Goal: Task Accomplishment & Management: Manage account settings

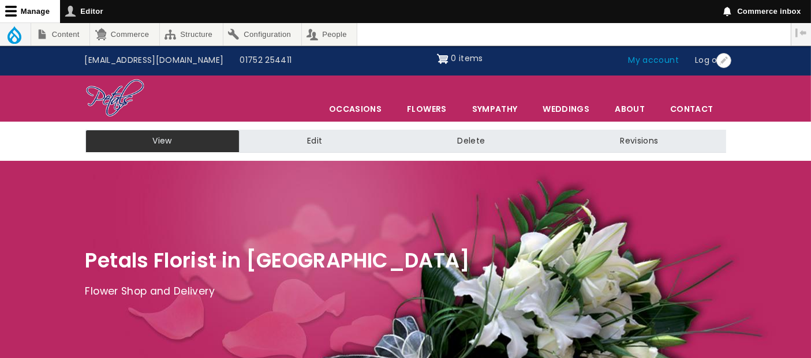
click at [665, 61] on link "My account" at bounding box center [653, 61] width 67 height 22
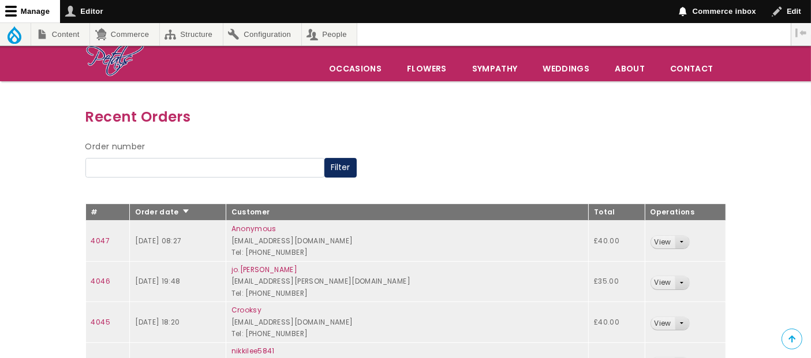
scroll to position [192, 0]
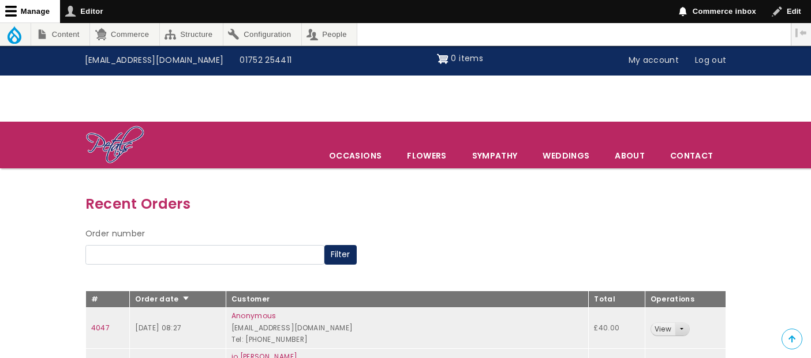
scroll to position [192, 0]
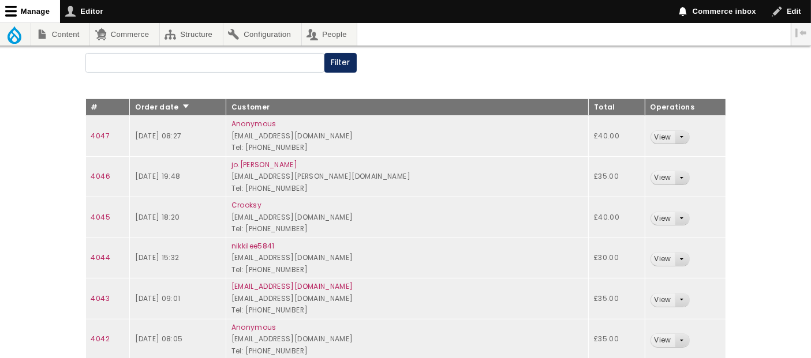
scroll to position [192, 0]
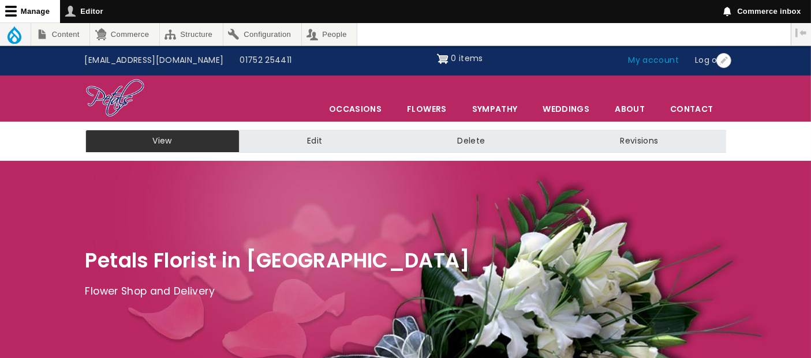
click at [645, 60] on link "My account" at bounding box center [653, 61] width 67 height 22
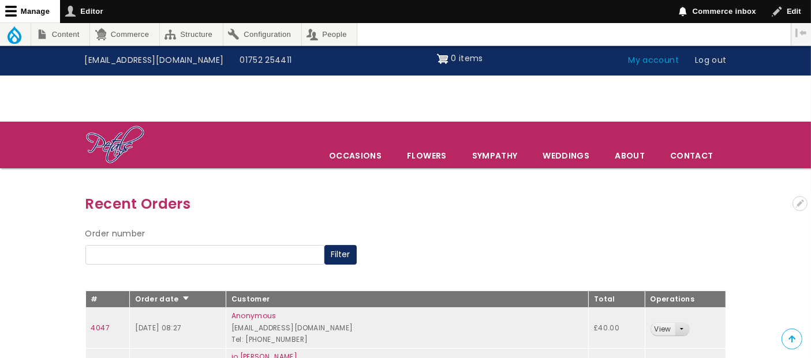
scroll to position [256, 0]
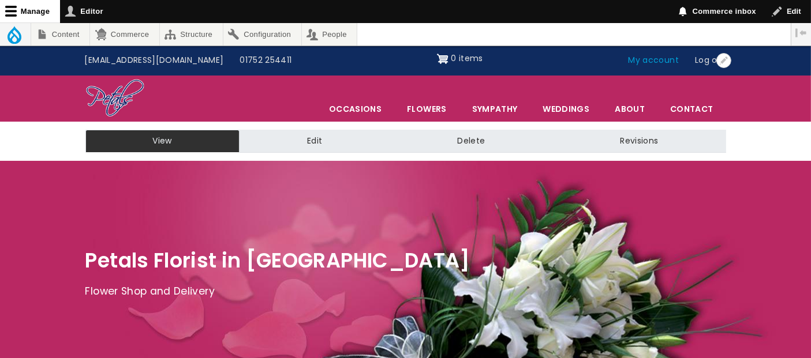
click at [648, 62] on link "My account" at bounding box center [653, 61] width 67 height 22
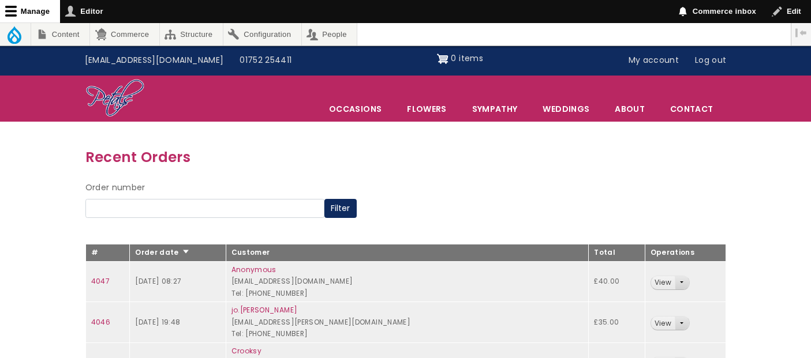
scroll to position [239, 0]
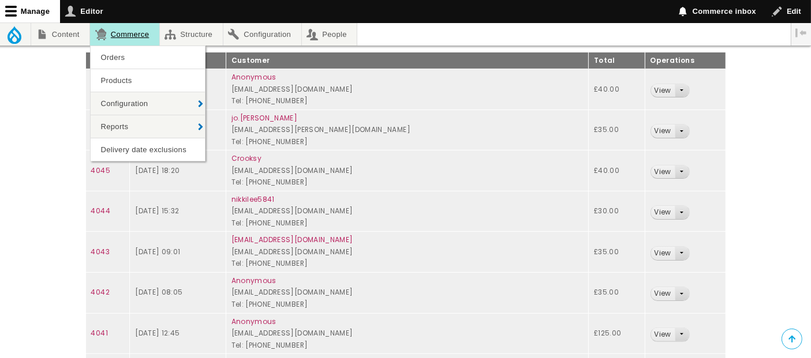
click at [127, 29] on link "Commerce" at bounding box center [124, 34] width 69 height 23
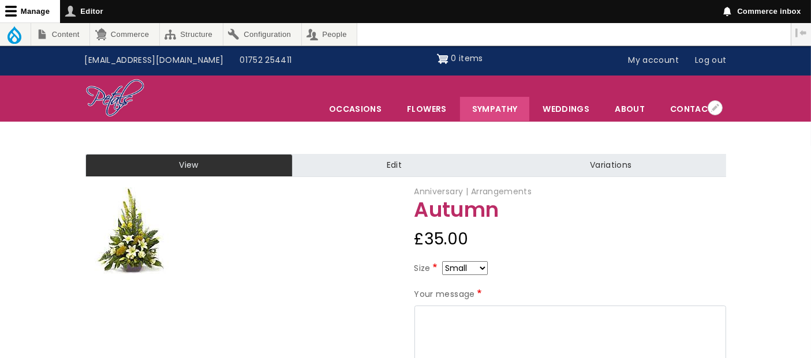
click at [506, 110] on link "Sympathy" at bounding box center [495, 109] width 70 height 24
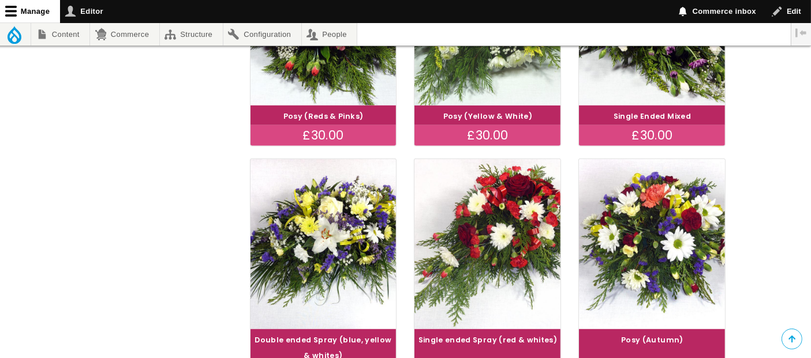
scroll to position [833, 0]
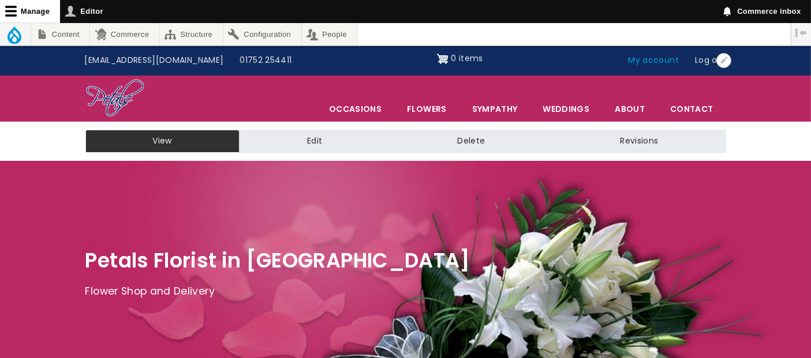
click at [650, 59] on link "My account" at bounding box center [653, 61] width 67 height 22
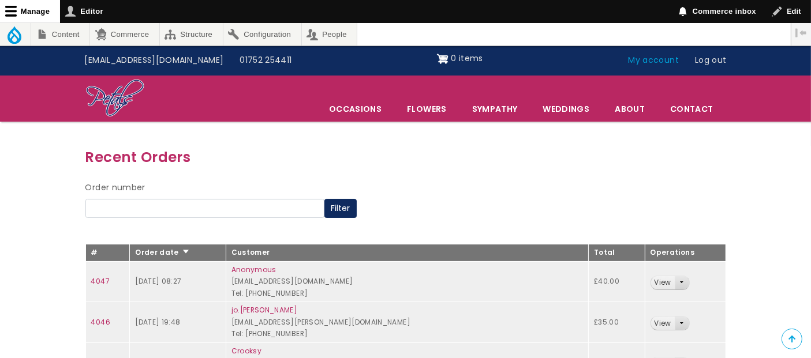
scroll to position [128, 0]
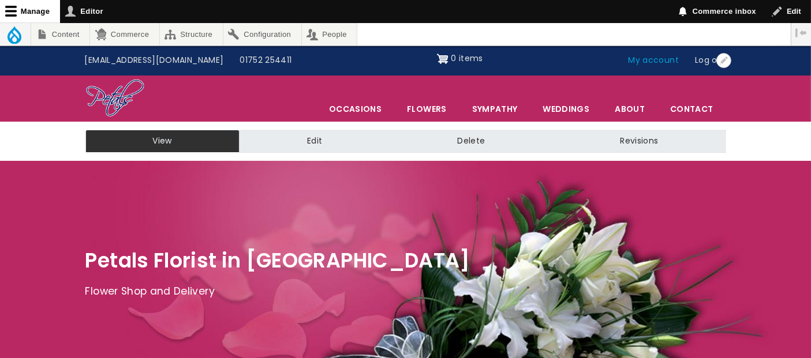
click at [673, 63] on link "My account" at bounding box center [653, 61] width 67 height 22
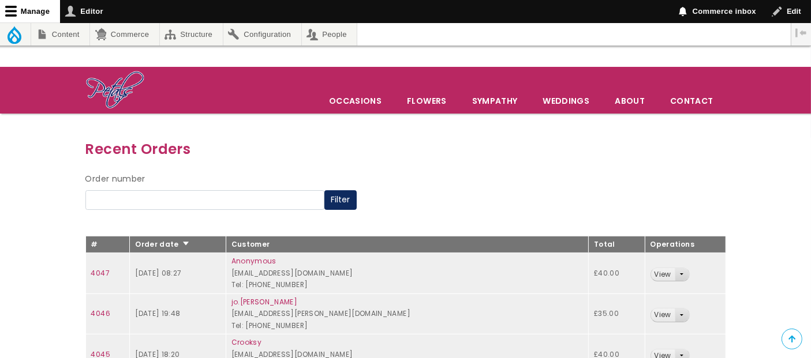
scroll to position [128, 0]
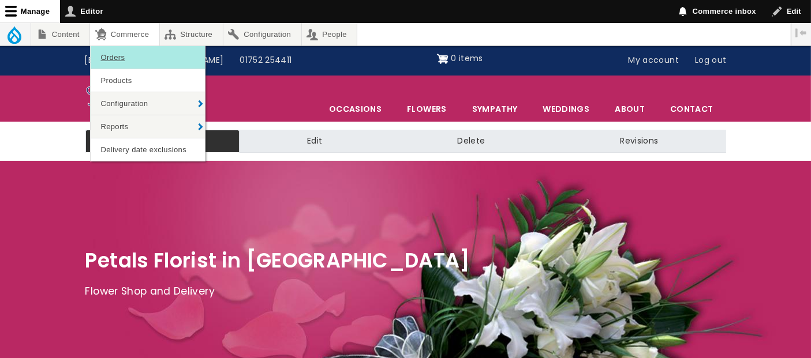
click at [128, 55] on link "Orders" at bounding box center [148, 57] width 114 height 23
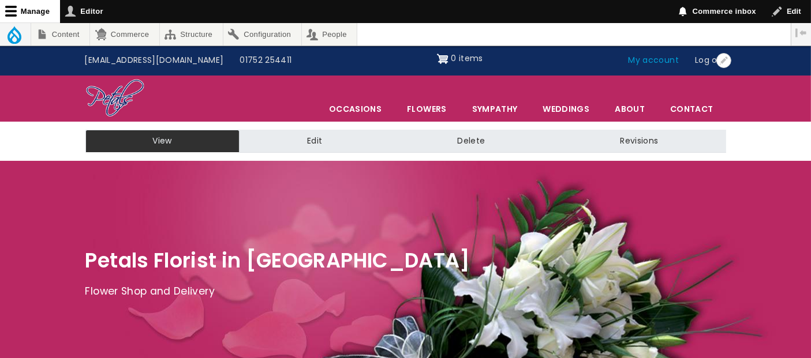
click at [652, 61] on link "My account" at bounding box center [653, 61] width 67 height 22
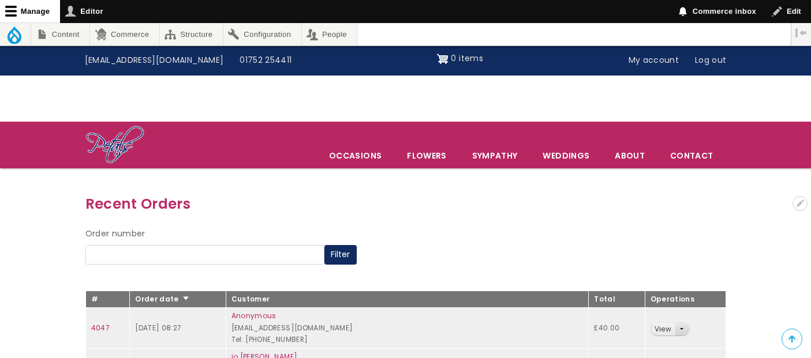
scroll to position [128, 0]
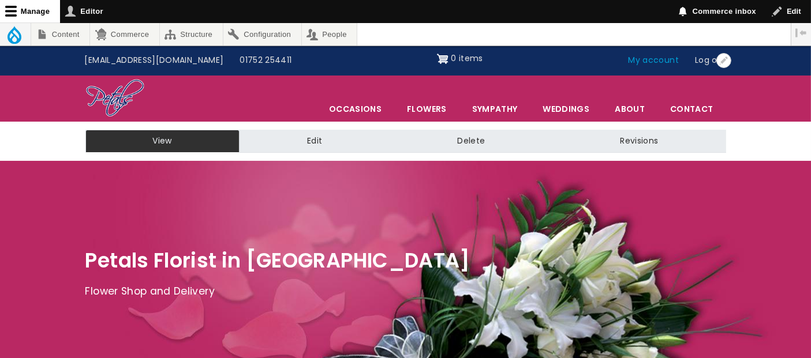
click at [658, 57] on link "My account" at bounding box center [653, 61] width 67 height 22
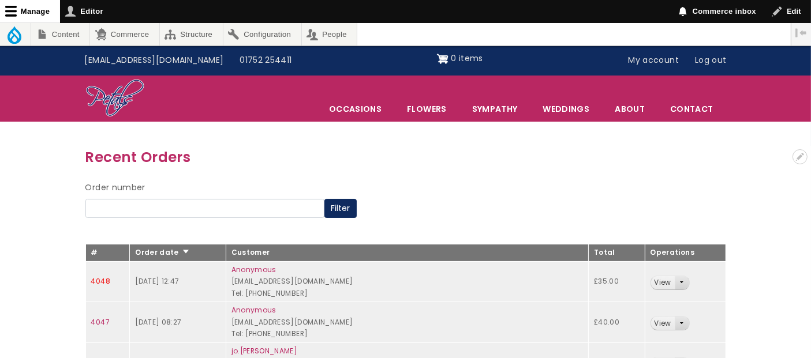
click at [103, 279] on link "4048" at bounding box center [100, 281] width 19 height 10
